Goal: Information Seeking & Learning: Learn about a topic

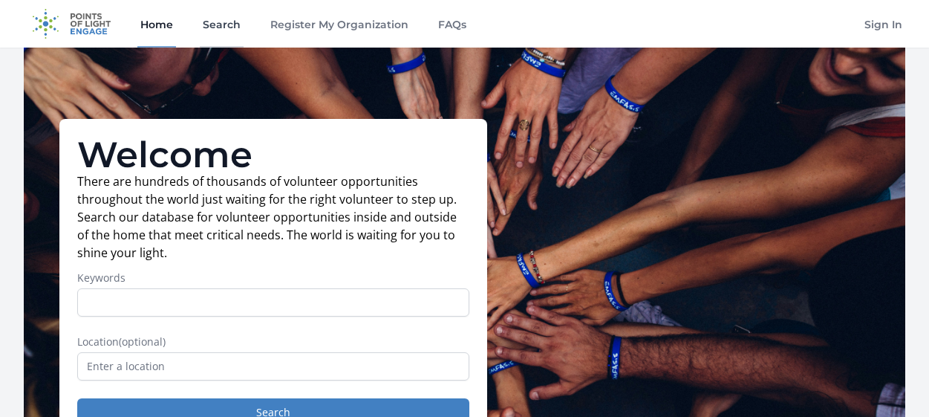
click at [216, 18] on link "Search" at bounding box center [222, 24] width 44 height 48
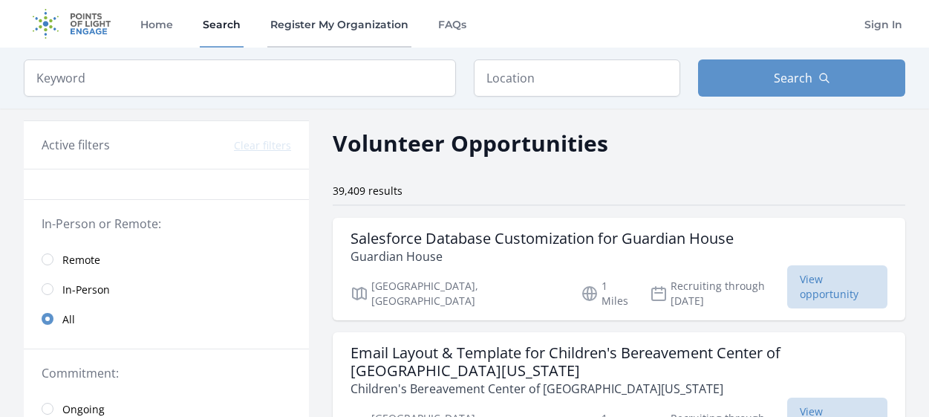
click at [331, 36] on link "Register My Organization" at bounding box center [339, 24] width 144 height 48
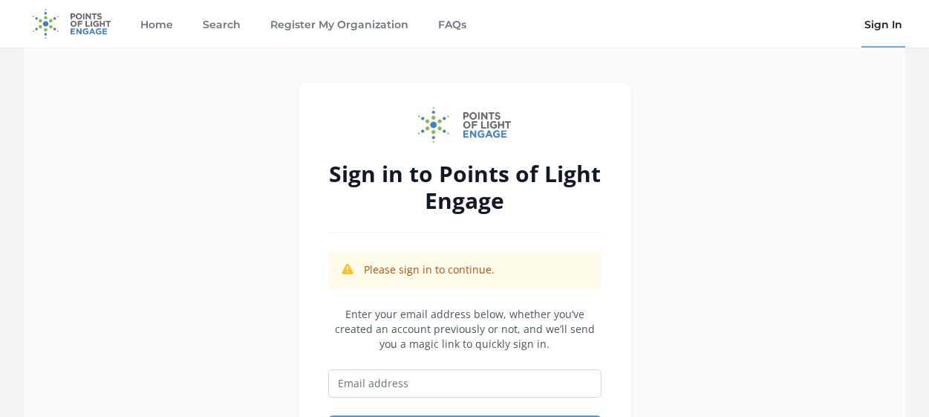
click at [93, 36] on img at bounding box center [72, 24] width 96 height 48
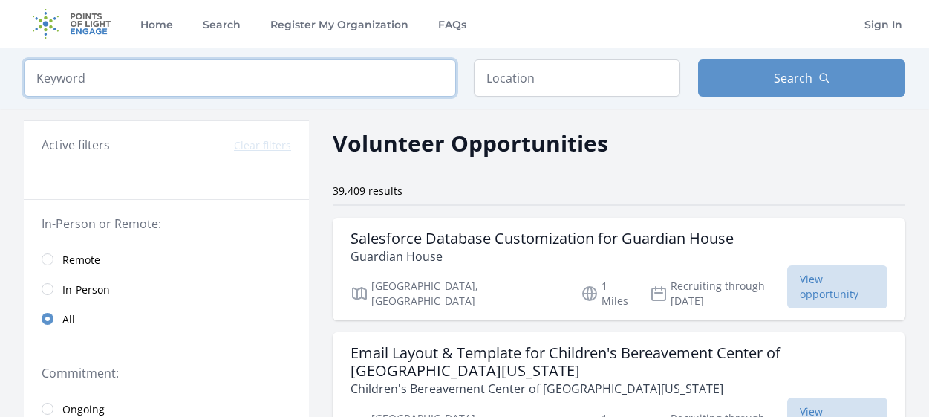
click at [139, 85] on input "search" at bounding box center [240, 77] width 432 height 37
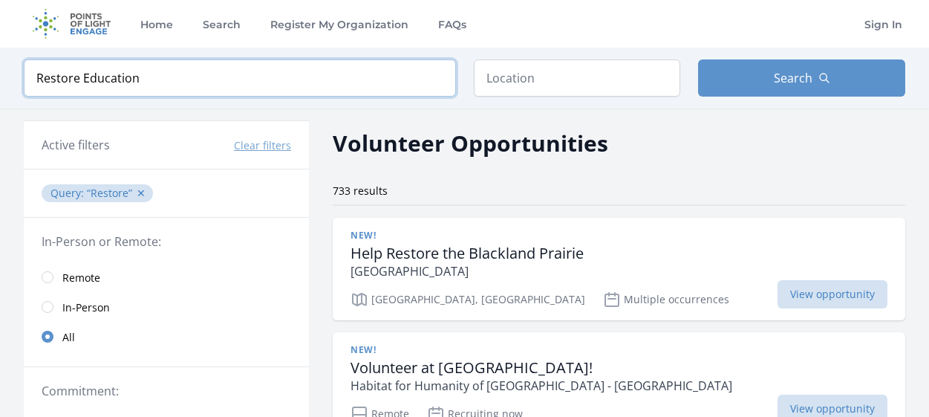
type input "Restore Education"
click button "submit" at bounding box center [0, 0] width 0 height 0
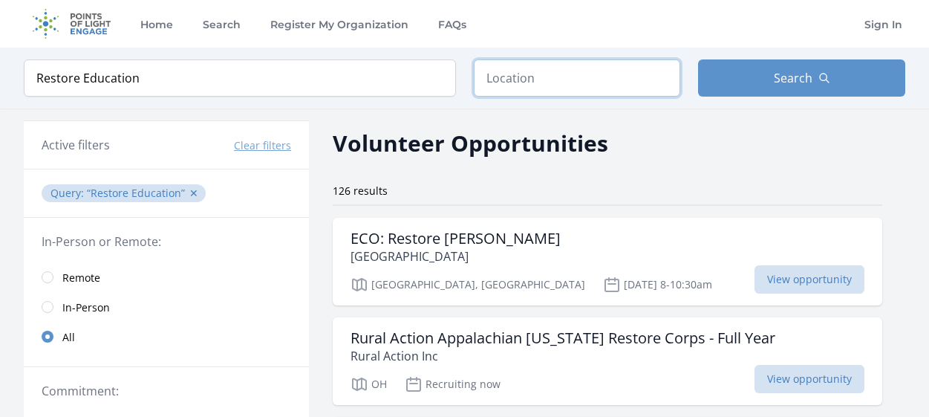
click at [563, 62] on input "text" at bounding box center [577, 77] width 207 height 37
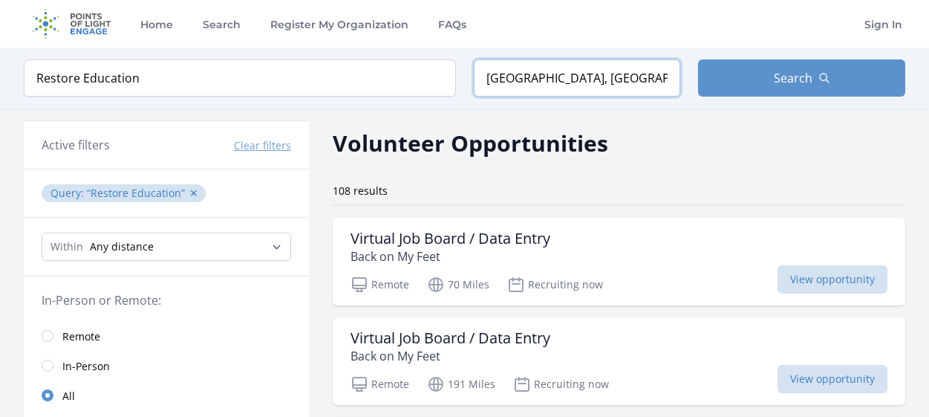
click at [561, 88] on input "Alamo Heights, TX, USA" at bounding box center [577, 77] width 207 height 37
drag, startPoint x: 641, startPoint y: 71, endPoint x: 437, endPoint y: 85, distance: 204.7
click at [474, 85] on input "Alamo Heights, TX, USA" at bounding box center [577, 77] width 207 height 37
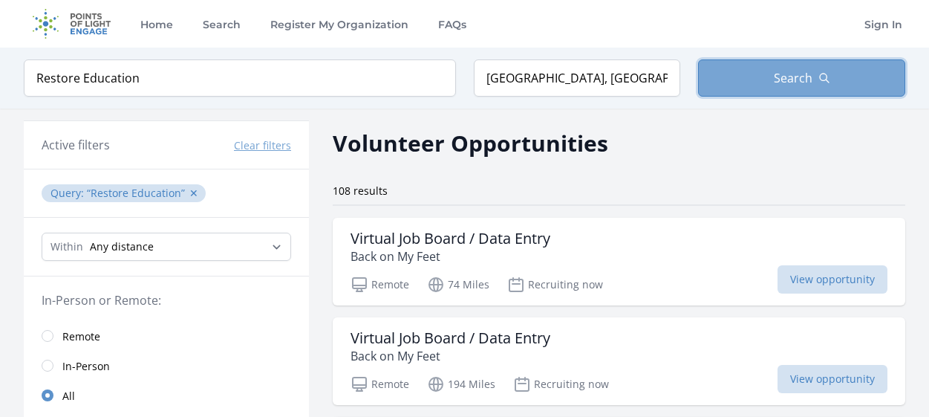
click at [723, 92] on button "Search" at bounding box center [801, 77] width 207 height 37
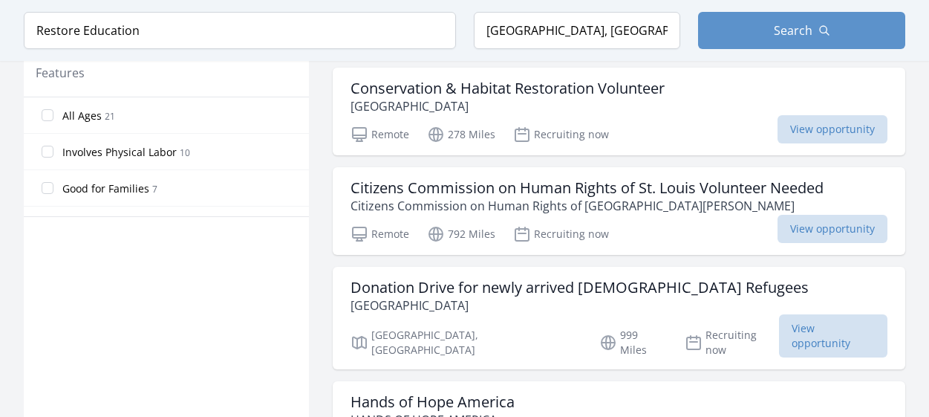
scroll to position [985, 0]
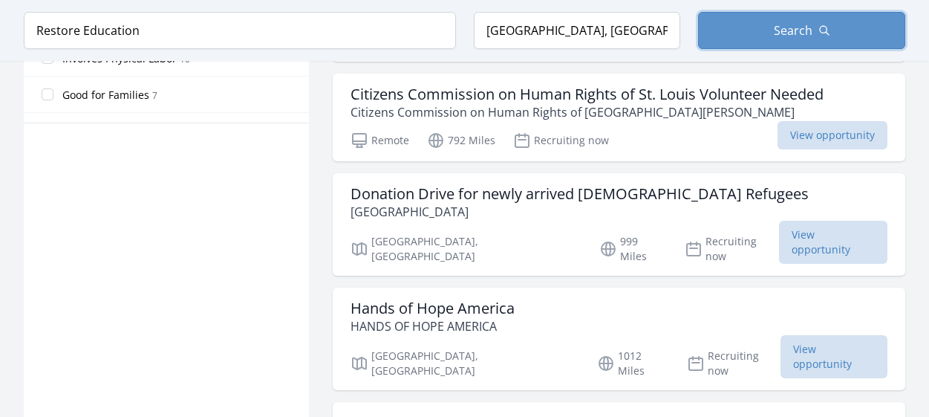
type input "Alamo Heights, TX, USA"
